Goal: Book appointment/travel/reservation

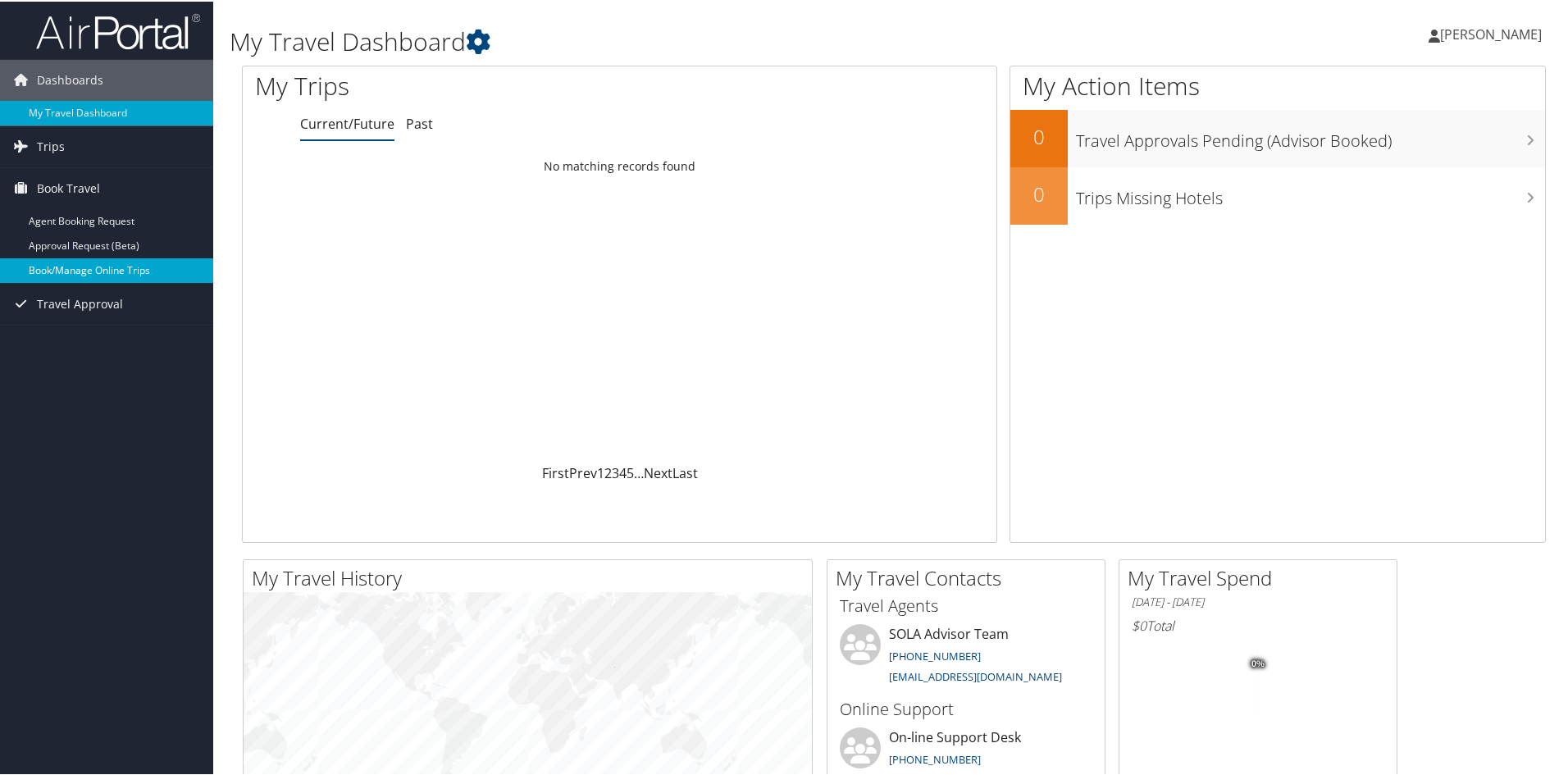
click at [66, 275] on link "Book/Manage Online Trips" at bounding box center [107, 269] width 213 height 25
